Goal: Navigation & Orientation: Find specific page/section

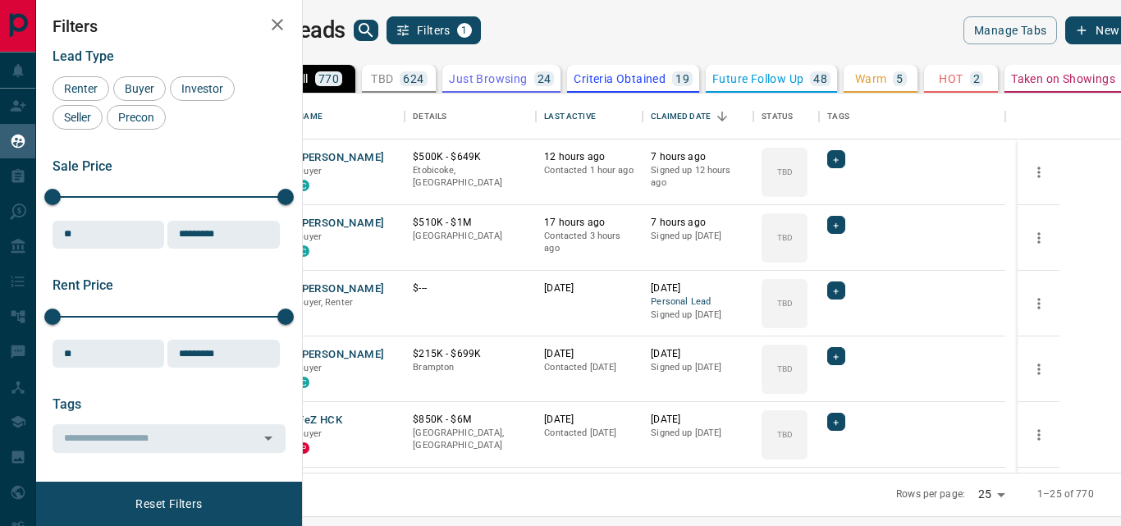
scroll to position [367, 799]
click at [384, 158] on button "[PERSON_NAME]" at bounding box center [341, 158] width 86 height 16
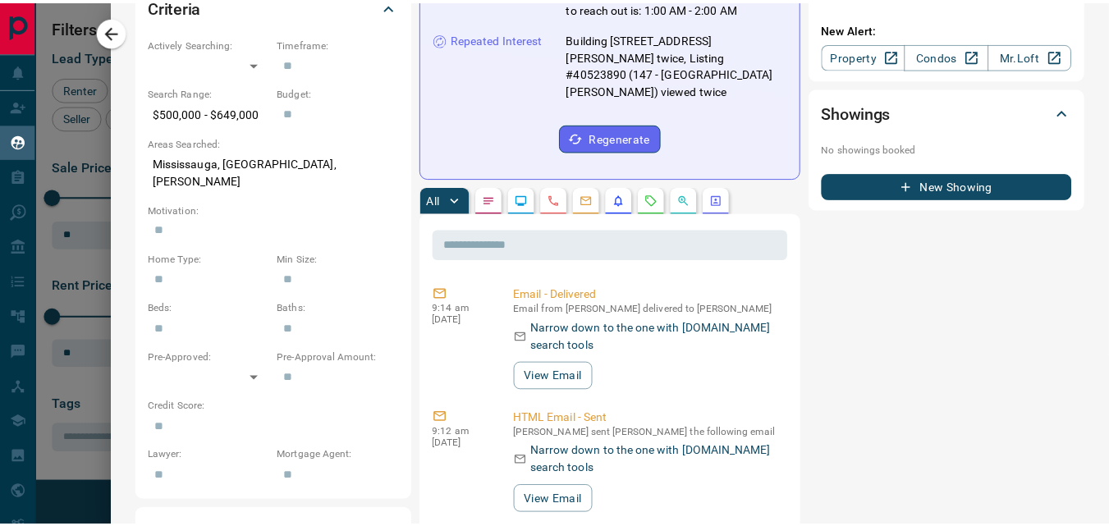
scroll to position [0, 0]
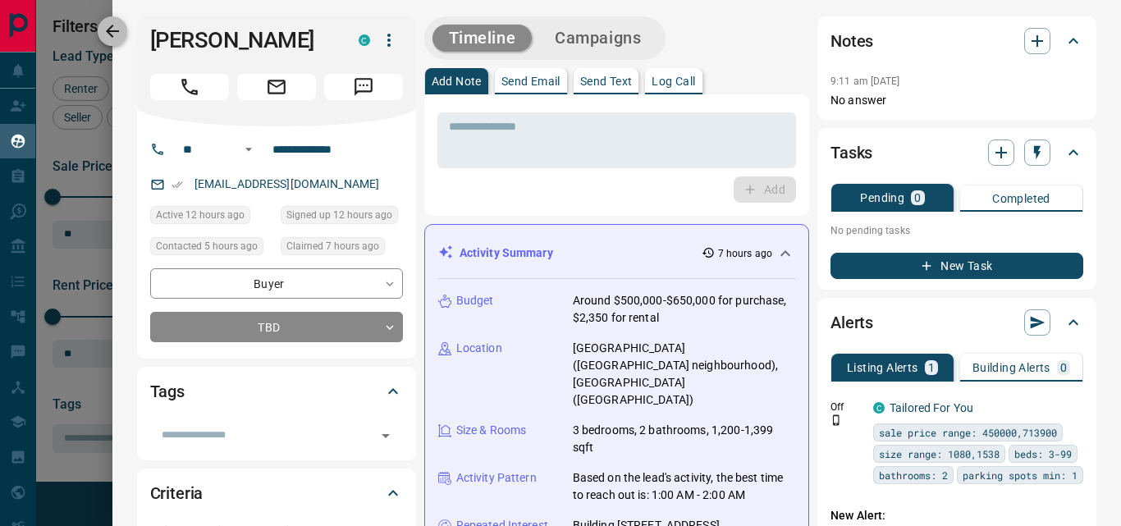
click at [111, 30] on icon "button" at bounding box center [113, 31] width 20 height 20
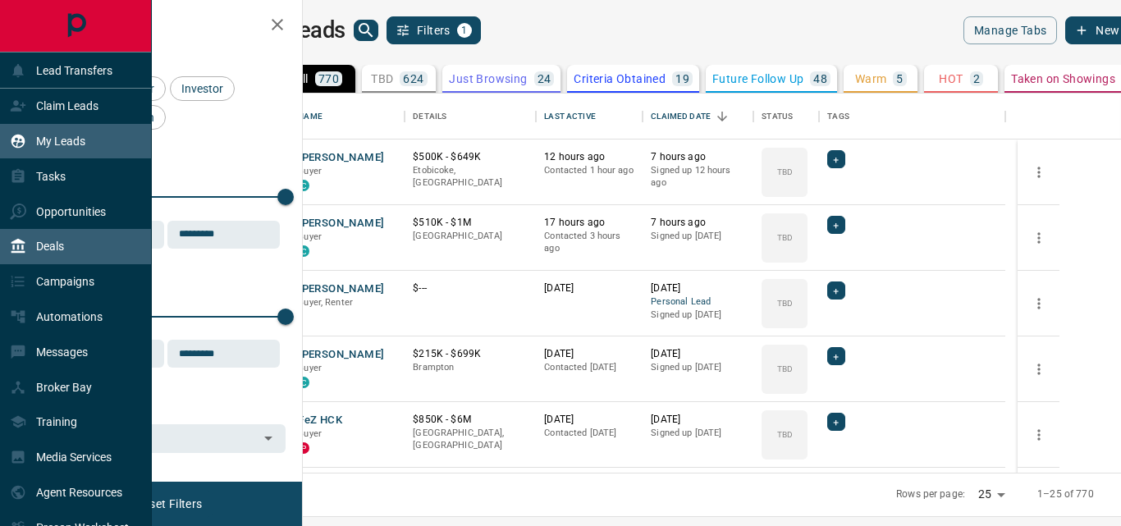
click at [48, 248] on p "Deals" at bounding box center [50, 246] width 28 height 13
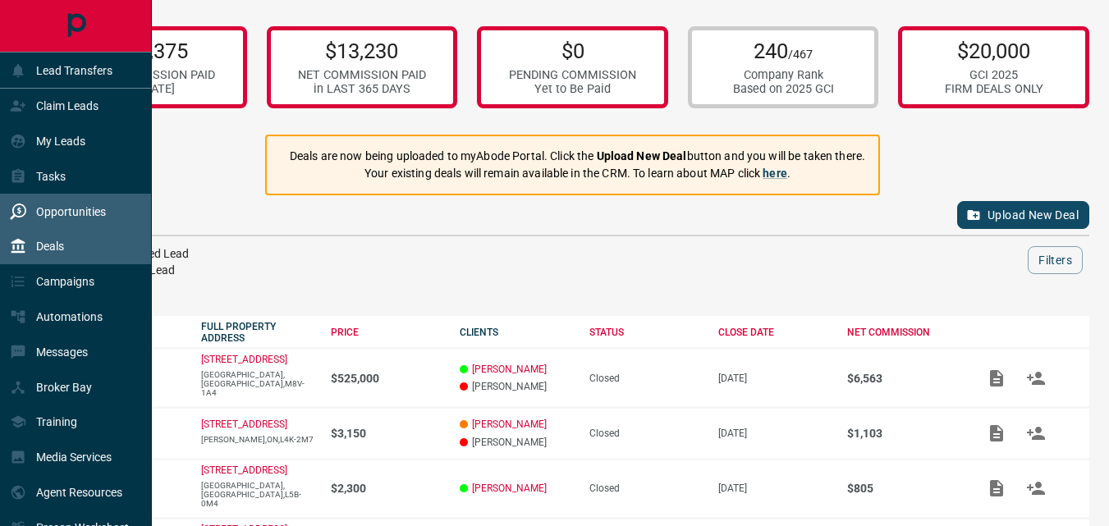
click at [70, 212] on p "Opportunities" at bounding box center [71, 211] width 70 height 13
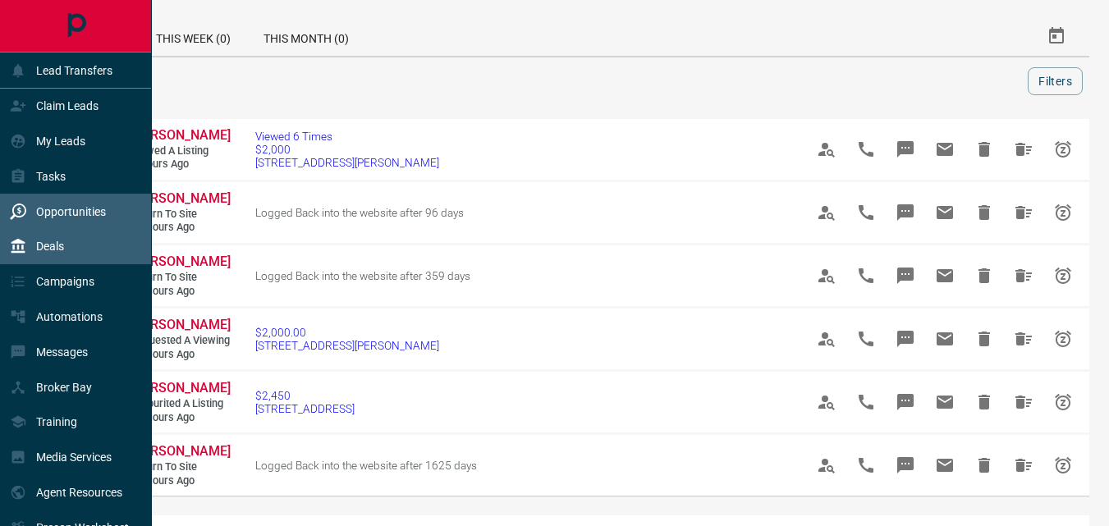
click at [61, 236] on div "Deals" at bounding box center [37, 246] width 54 height 27
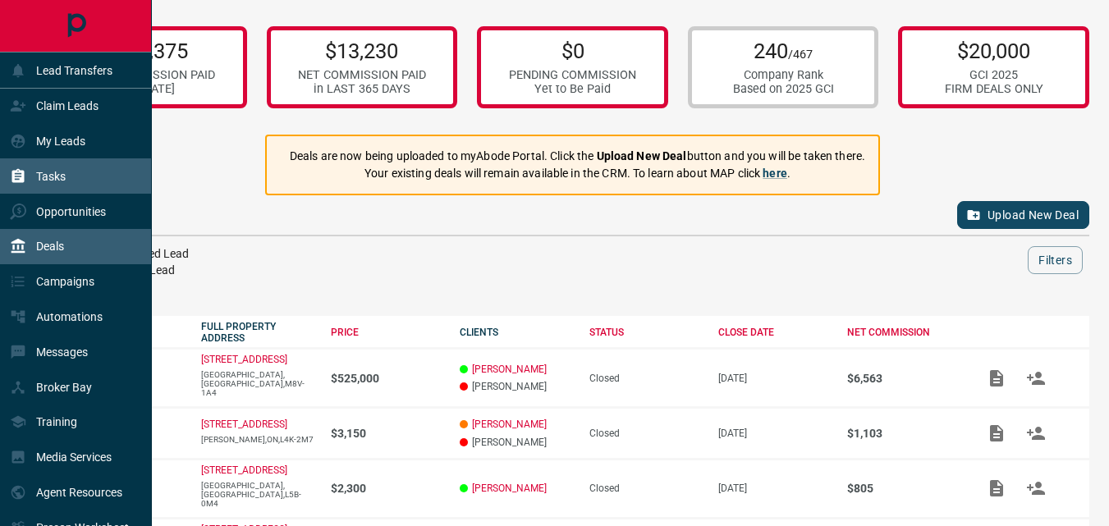
click at [55, 176] on p "Tasks" at bounding box center [51, 176] width 30 height 13
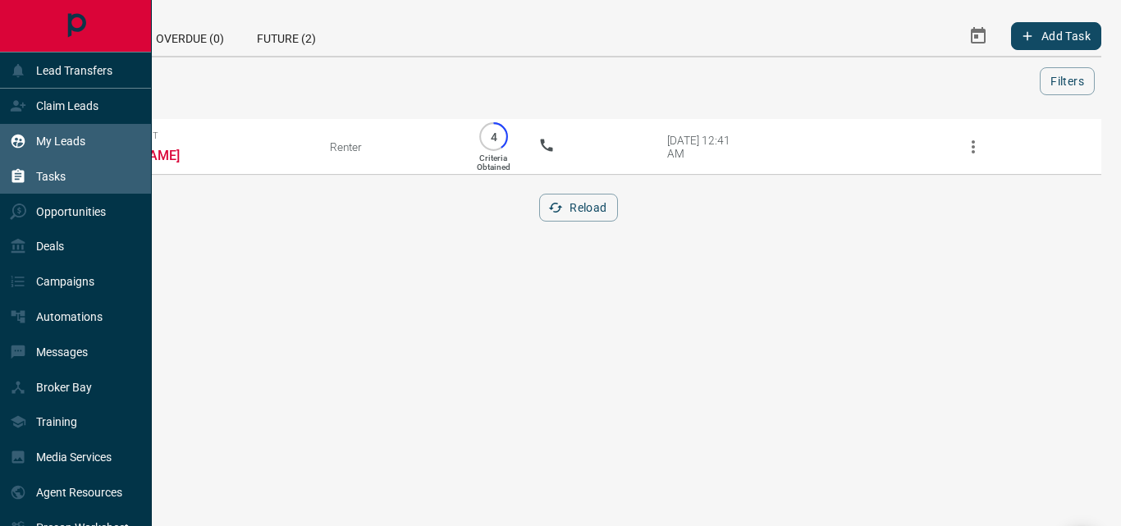
click at [49, 141] on p "My Leads" at bounding box center [60, 141] width 49 height 13
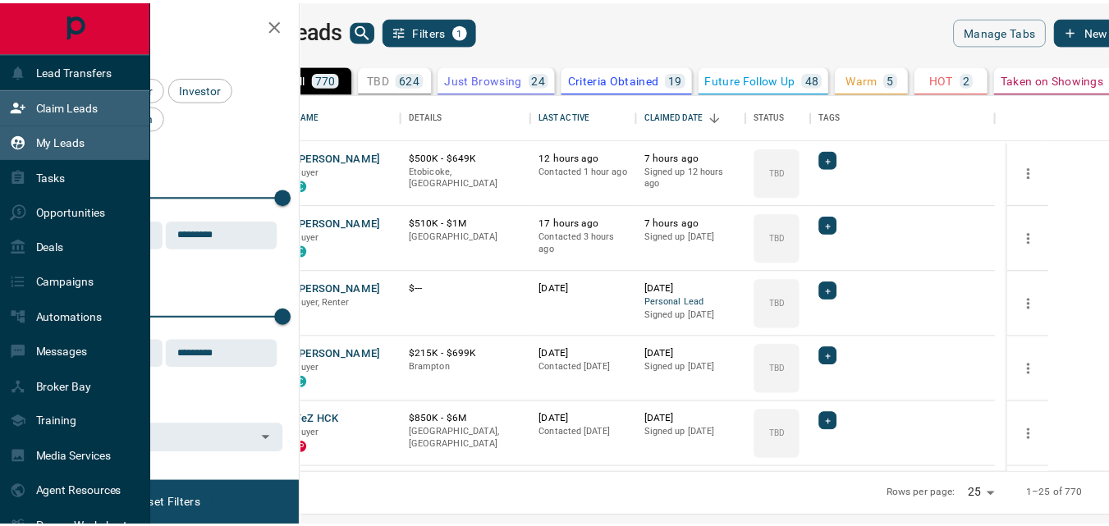
scroll to position [367, 799]
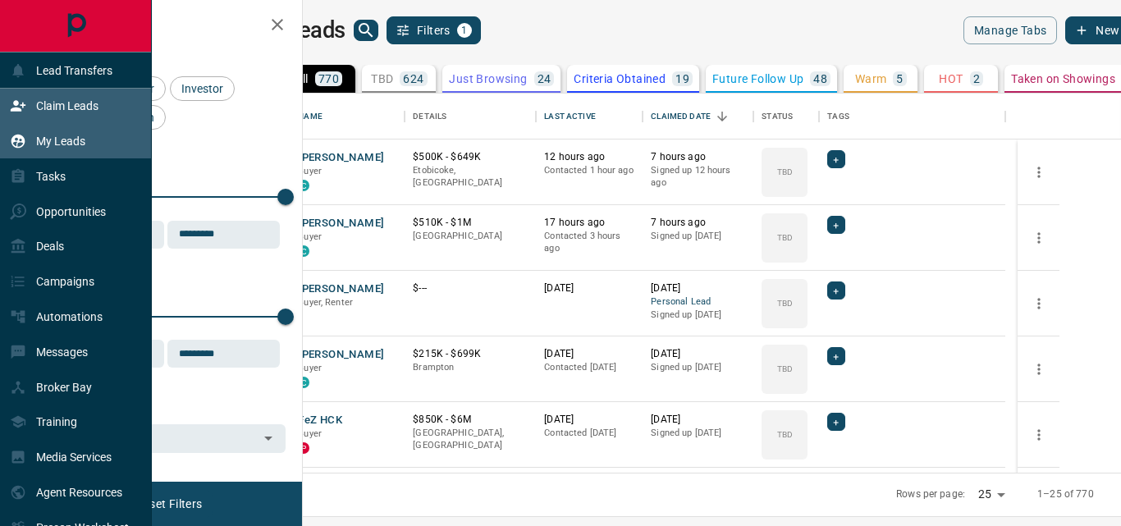
click at [52, 108] on p "Claim Leads" at bounding box center [67, 105] width 62 height 13
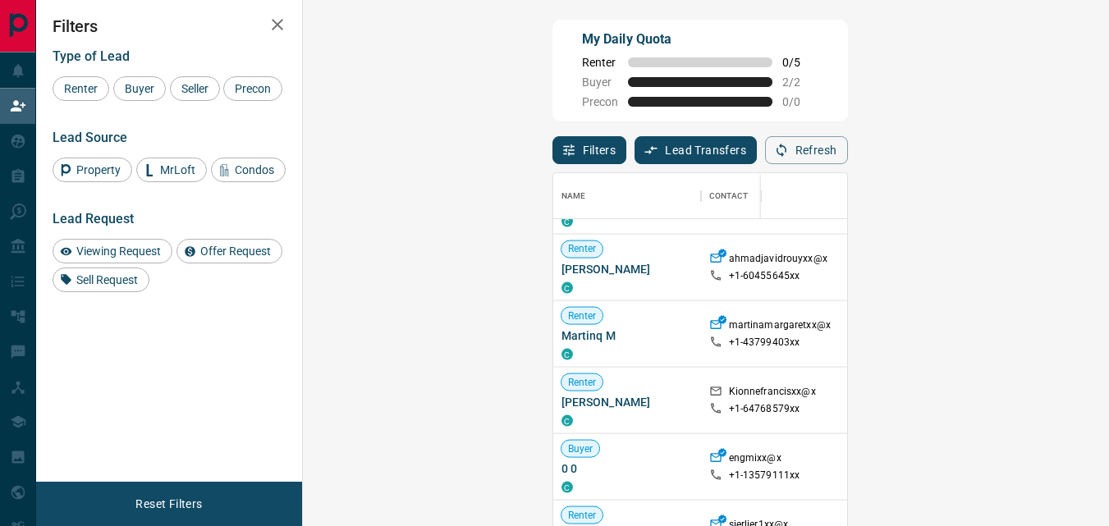
scroll to position [2842, 0]
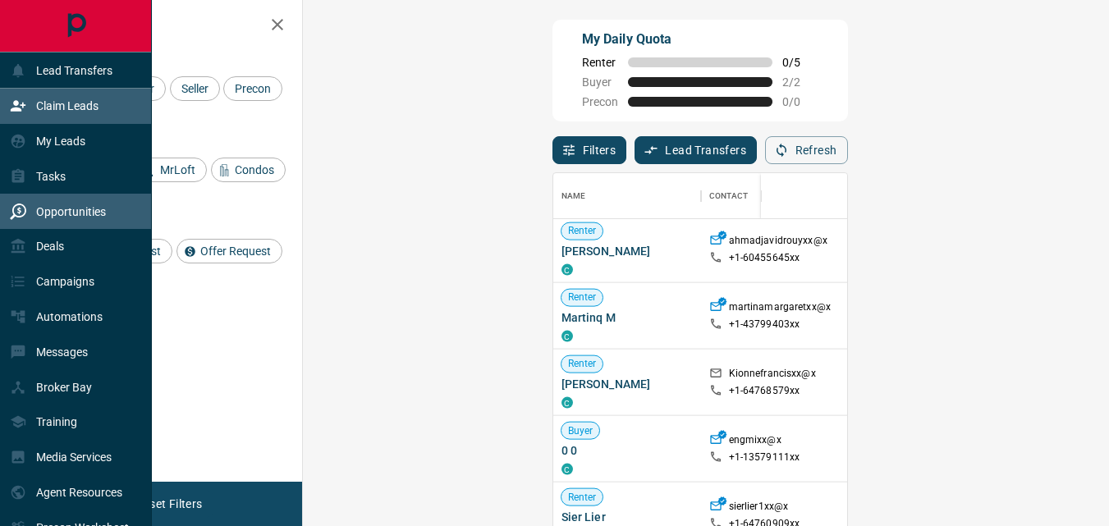
click at [50, 195] on div "Opportunities" at bounding box center [76, 211] width 152 height 35
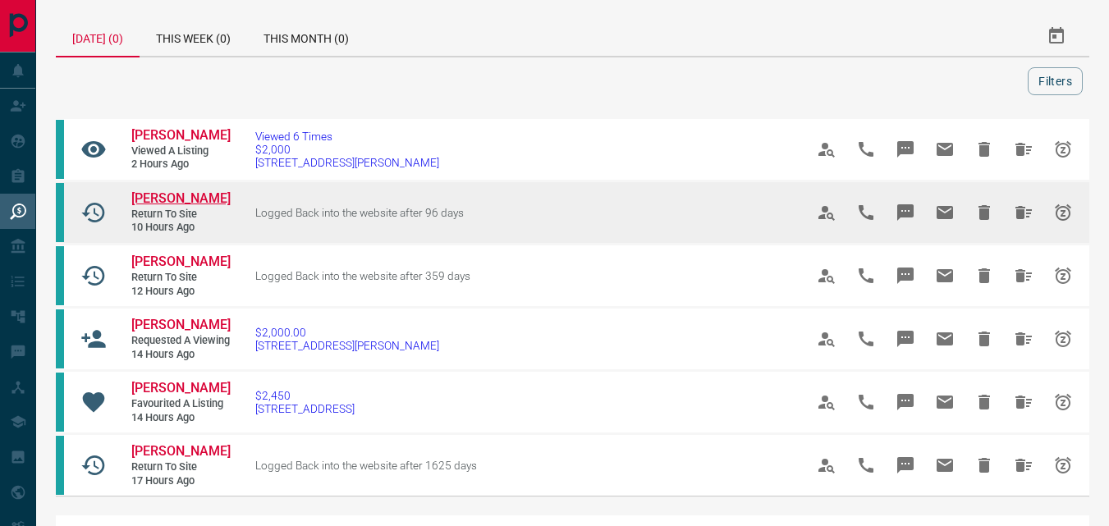
click at [167, 195] on span "[PERSON_NAME]" at bounding box center [180, 198] width 99 height 16
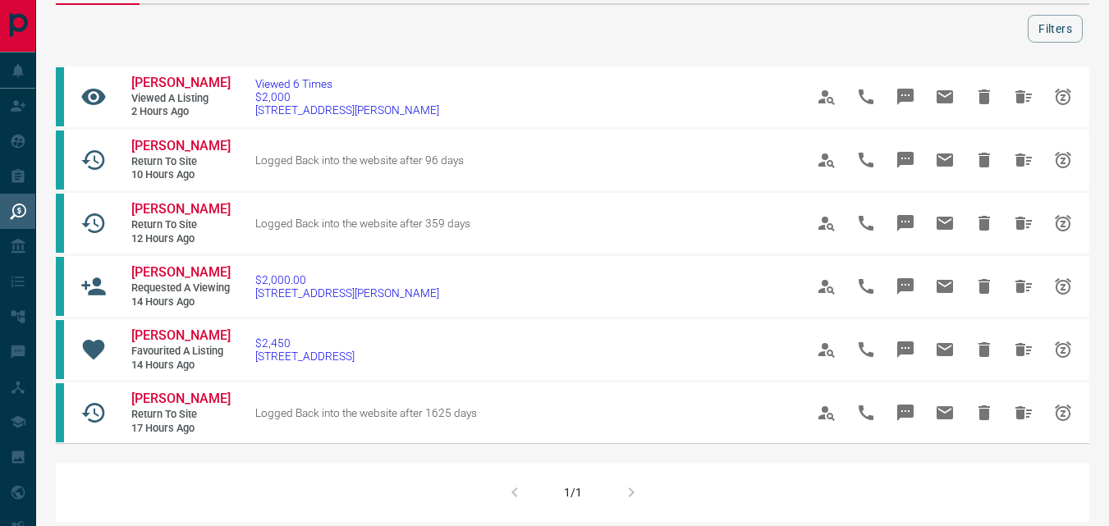
scroll to position [54, 0]
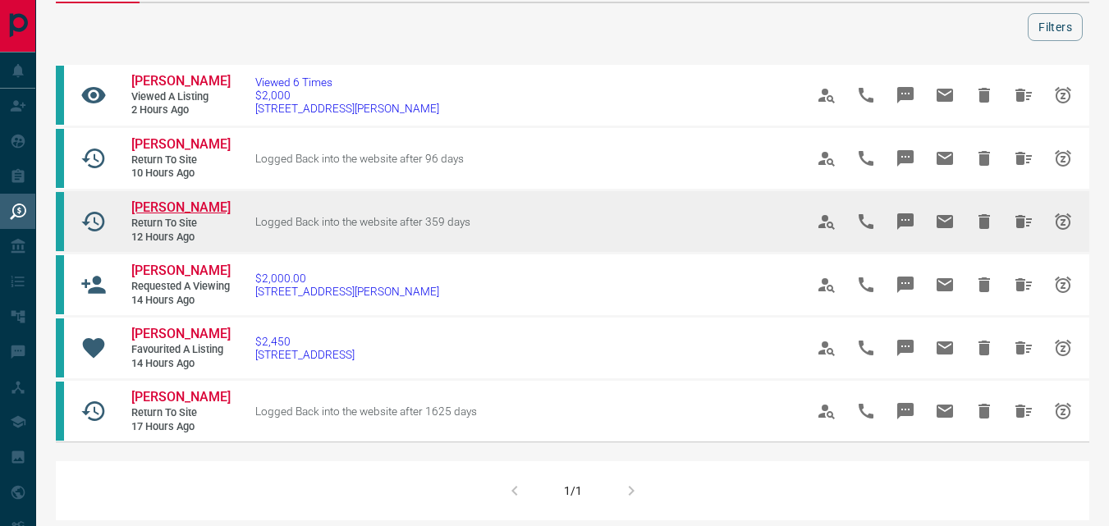
click at [167, 209] on span "[PERSON_NAME]" at bounding box center [180, 207] width 99 height 16
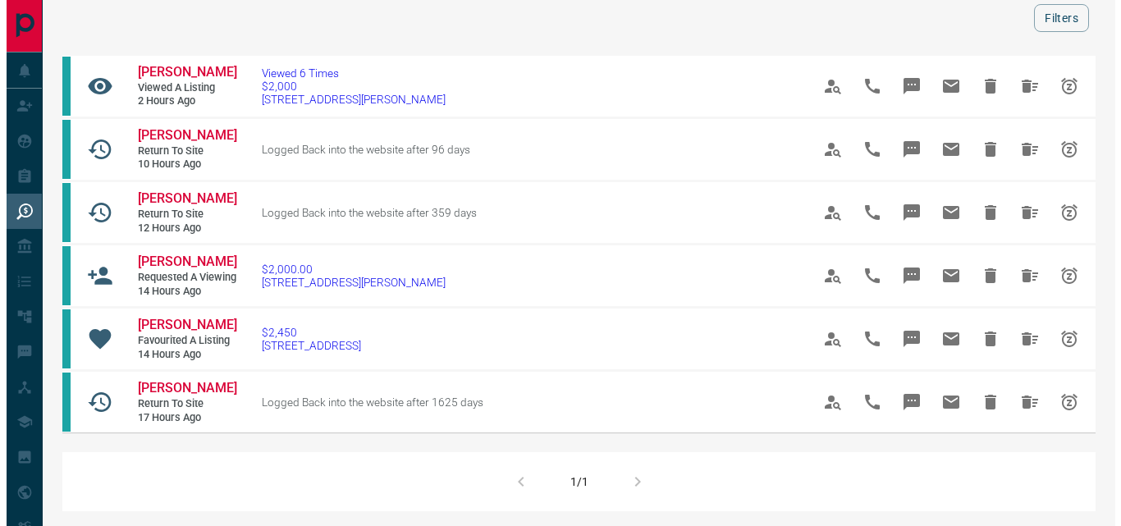
scroll to position [0, 0]
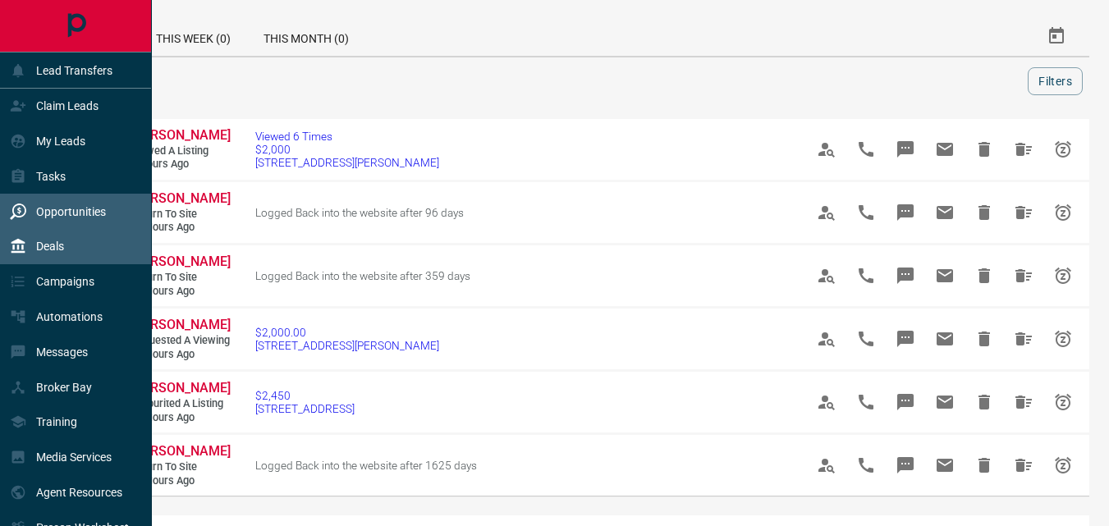
click at [62, 247] on p "Deals" at bounding box center [50, 246] width 28 height 13
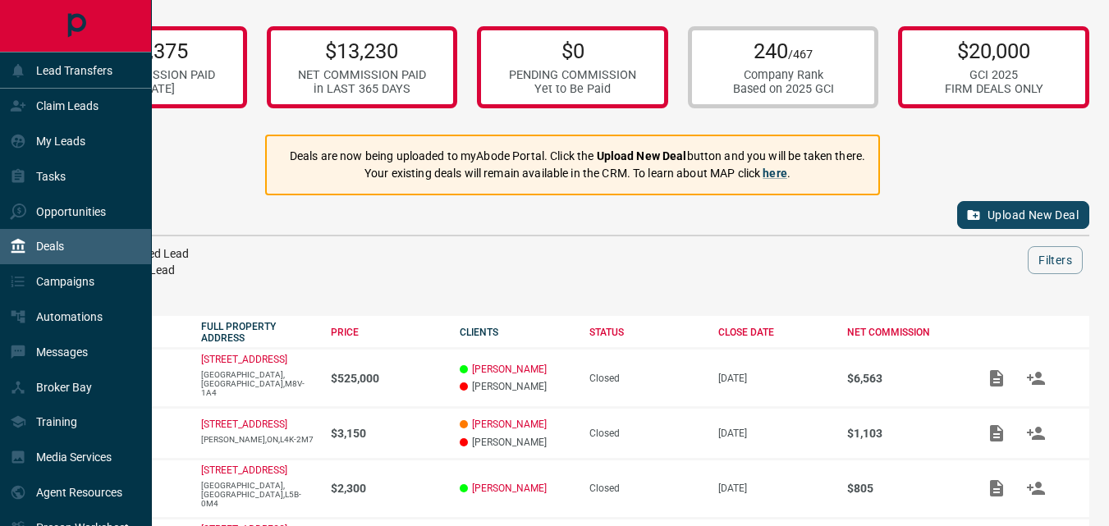
click at [62, 247] on p "Deals" at bounding box center [50, 246] width 28 height 13
click at [48, 149] on div "My Leads" at bounding box center [48, 141] width 76 height 27
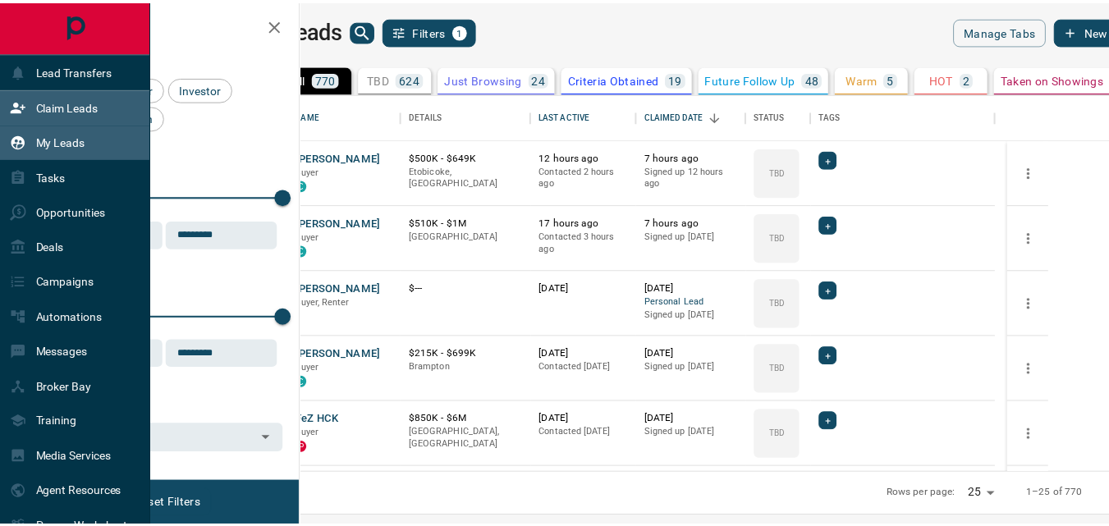
scroll to position [367, 799]
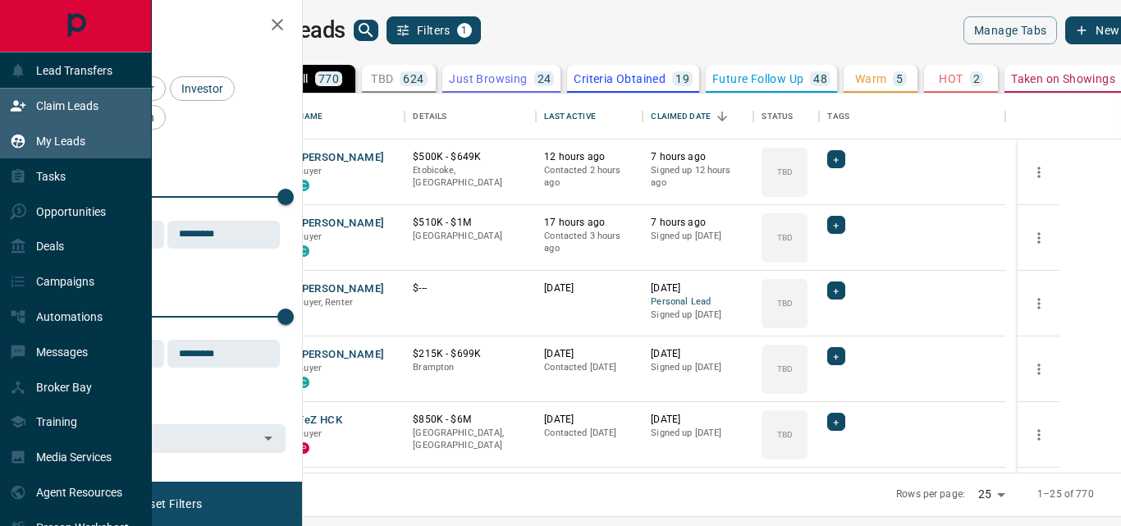
click at [45, 100] on p "Claim Leads" at bounding box center [67, 105] width 62 height 13
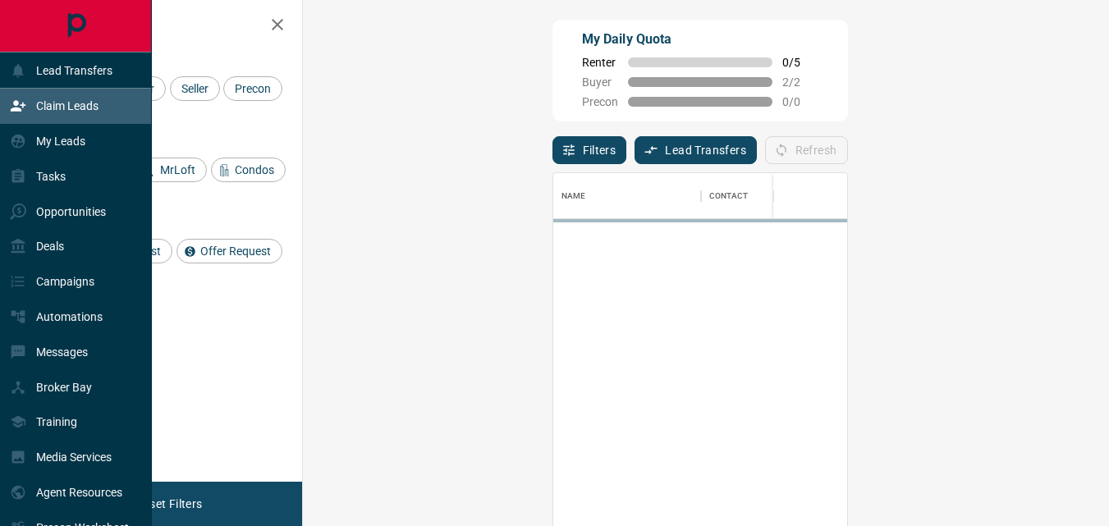
scroll to position [383, 759]
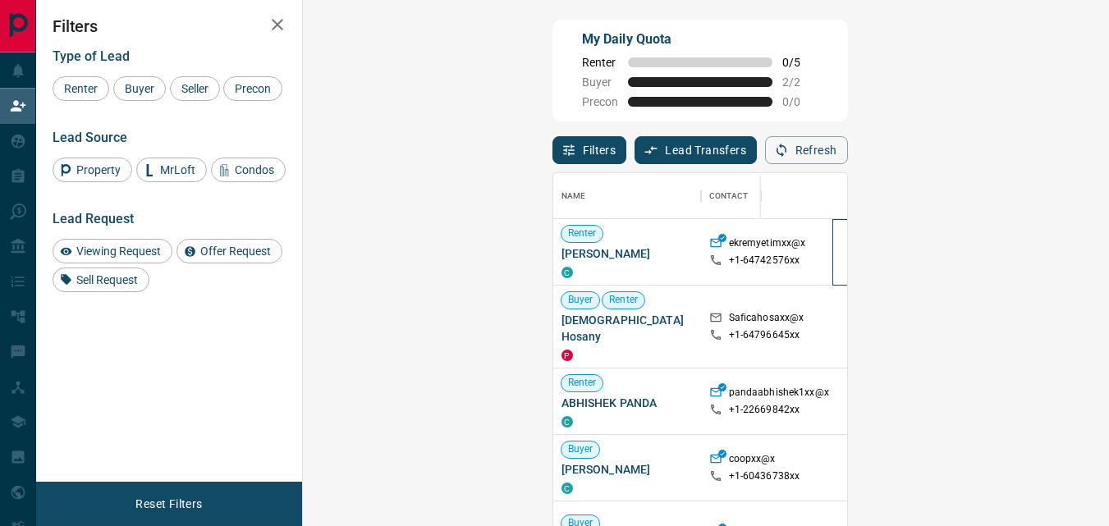
click at [832, 259] on div at bounding box center [877, 252] width 90 height 66
click at [81, 91] on span "Renter" at bounding box center [80, 88] width 45 height 13
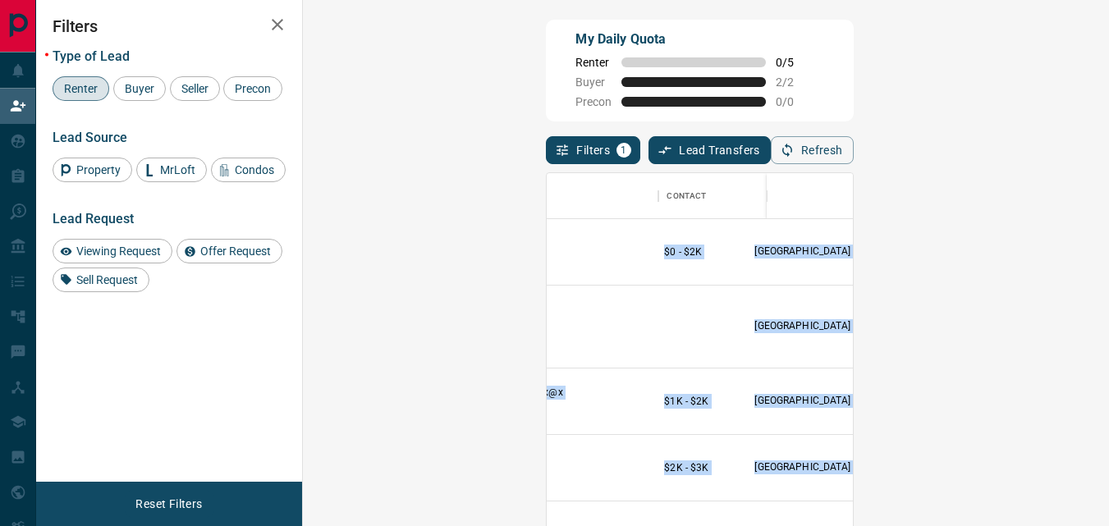
scroll to position [0, 415]
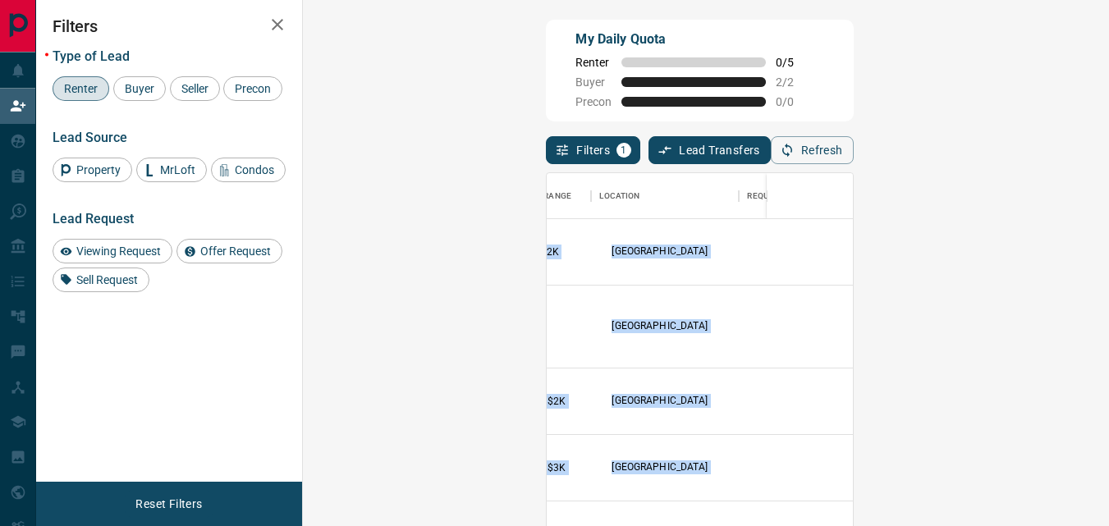
drag, startPoint x: 1072, startPoint y: 264, endPoint x: 1094, endPoint y: 332, distance: 71.7
click at [1094, 332] on div "My Daily Quota Renter 0 / 5 Buyer 2 / 2 Precon 0 / 0 Filters 1 Lead Transfers 0…" at bounding box center [572, 227] width 1073 height 454
click at [907, 502] on div at bounding box center [989, 535] width 164 height 66
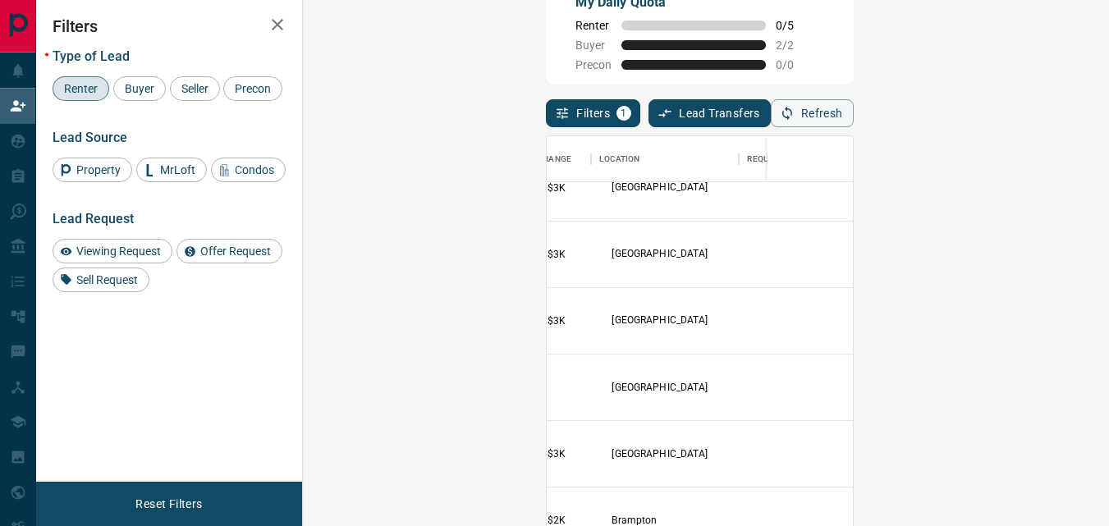
scroll to position [43, 0]
